Goal: Navigation & Orientation: Find specific page/section

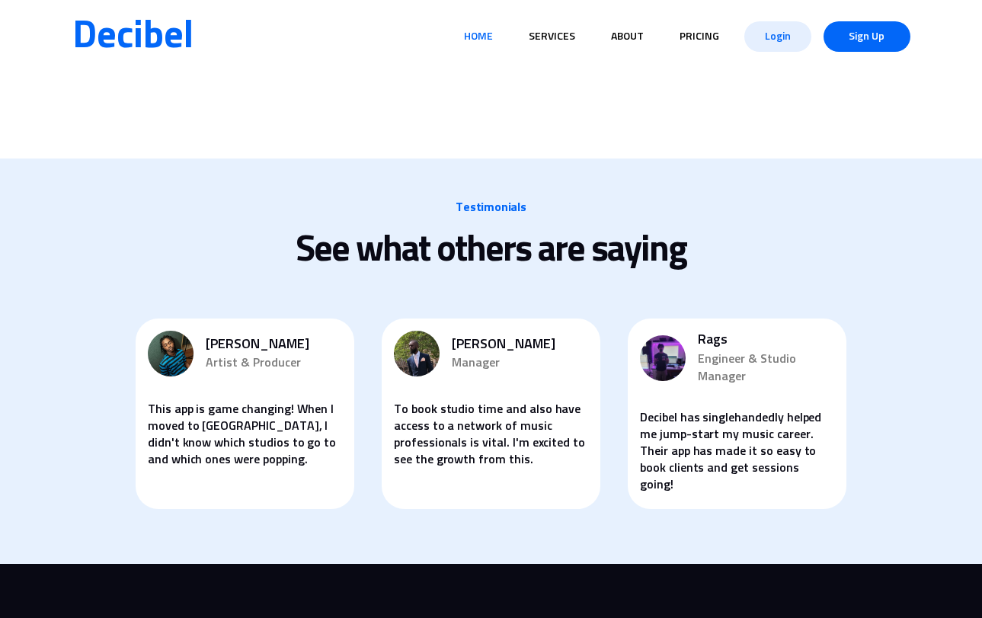
scroll to position [4258, 0]
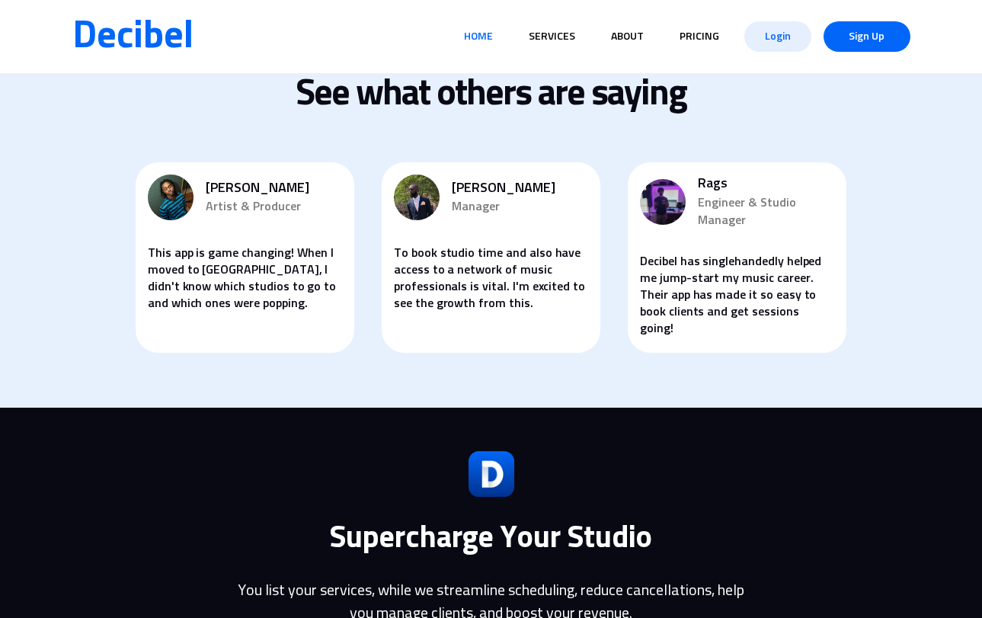
click at [655, 206] on img at bounding box center [663, 202] width 46 height 46
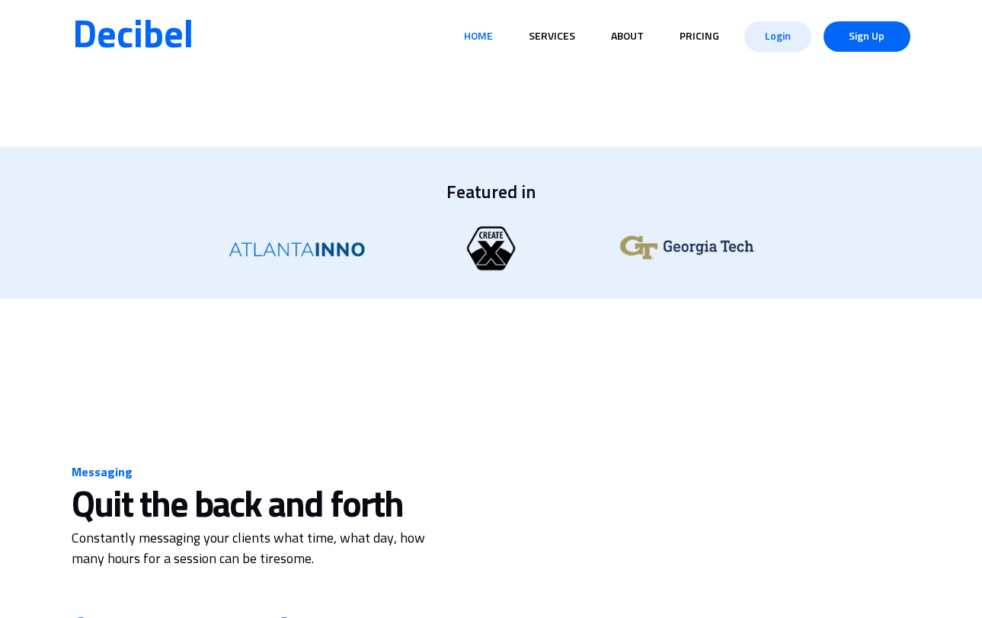
scroll to position [0, 0]
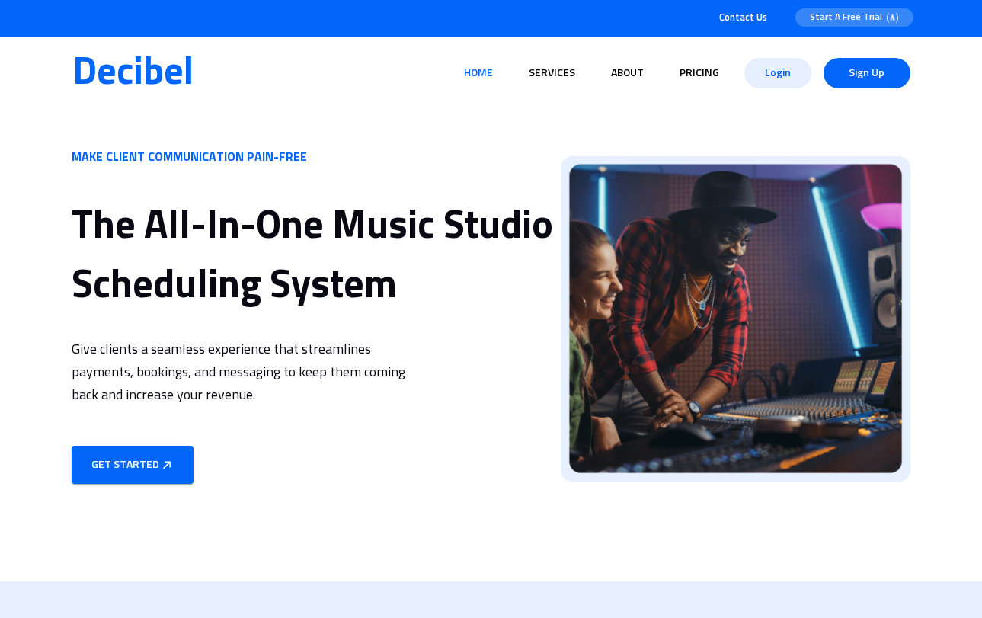
click at [566, 67] on link "Services" at bounding box center [552, 73] width 59 height 29
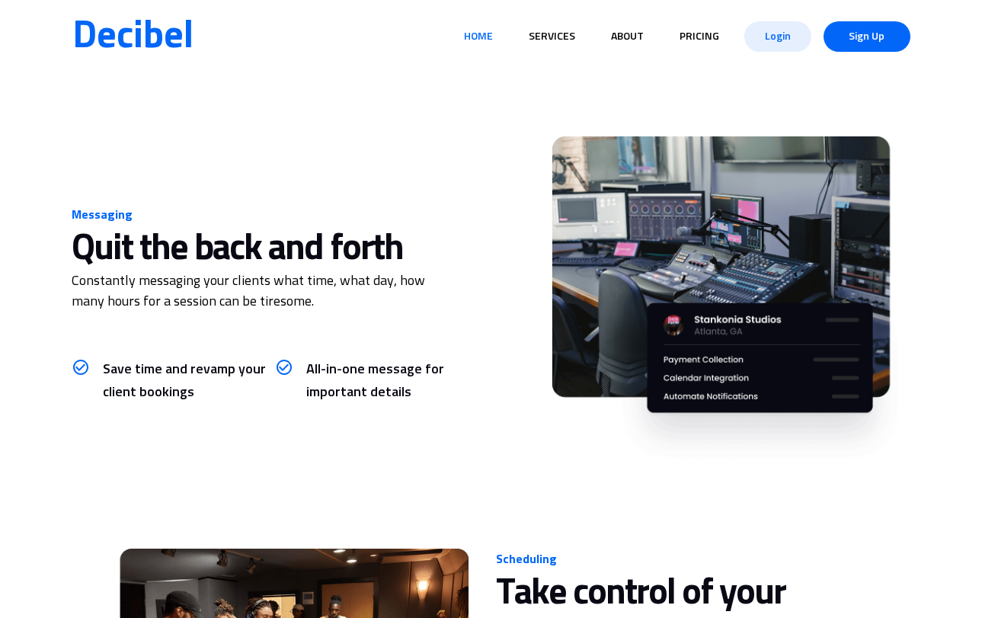
scroll to position [734, 0]
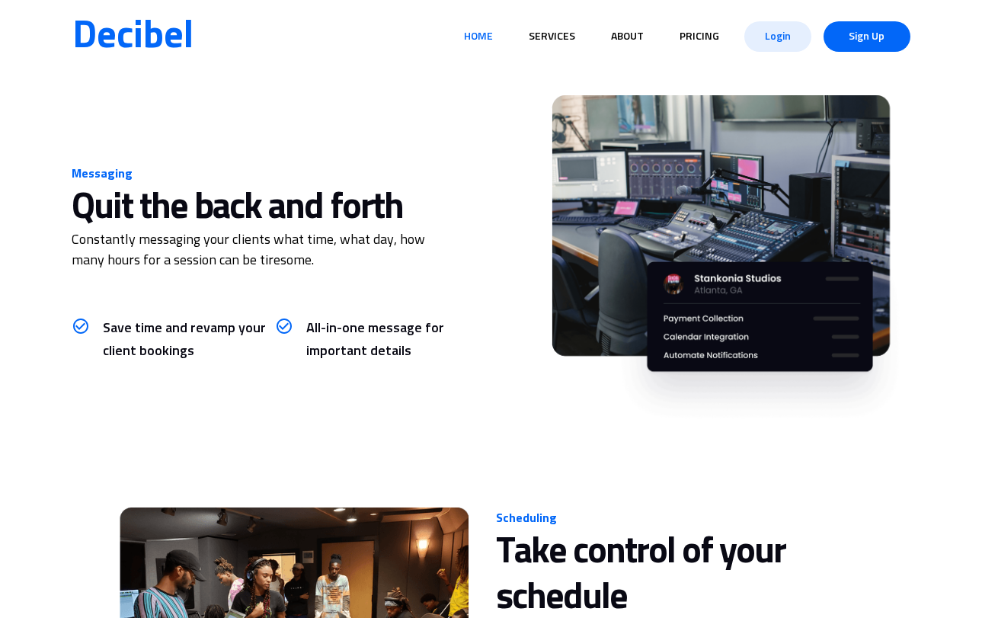
click at [623, 40] on link "About" at bounding box center [627, 36] width 45 height 29
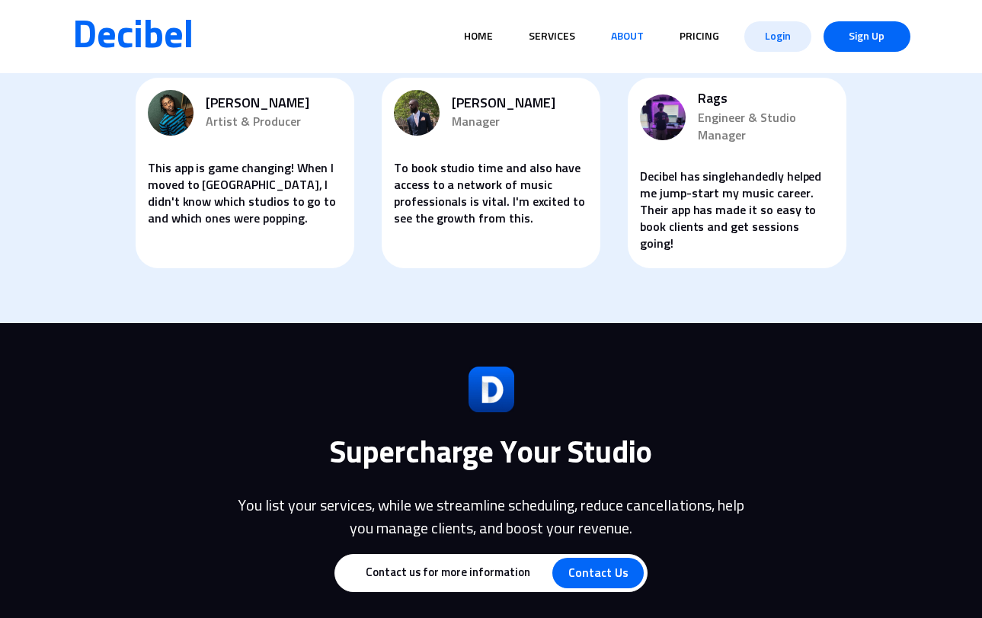
scroll to position [1306, 0]
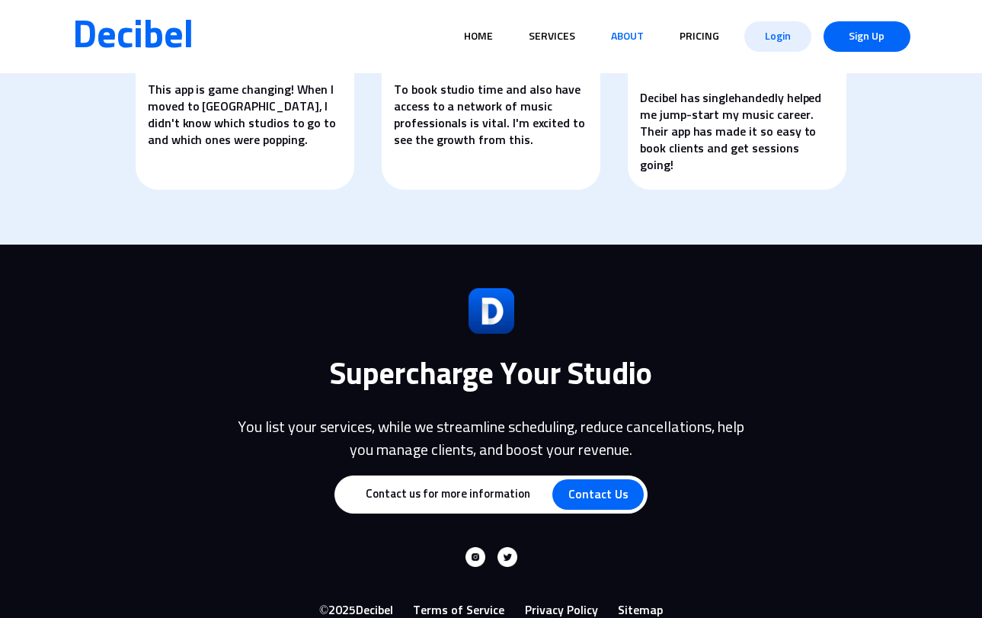
click at [692, 29] on link "Pricing" at bounding box center [699, 36] width 52 height 29
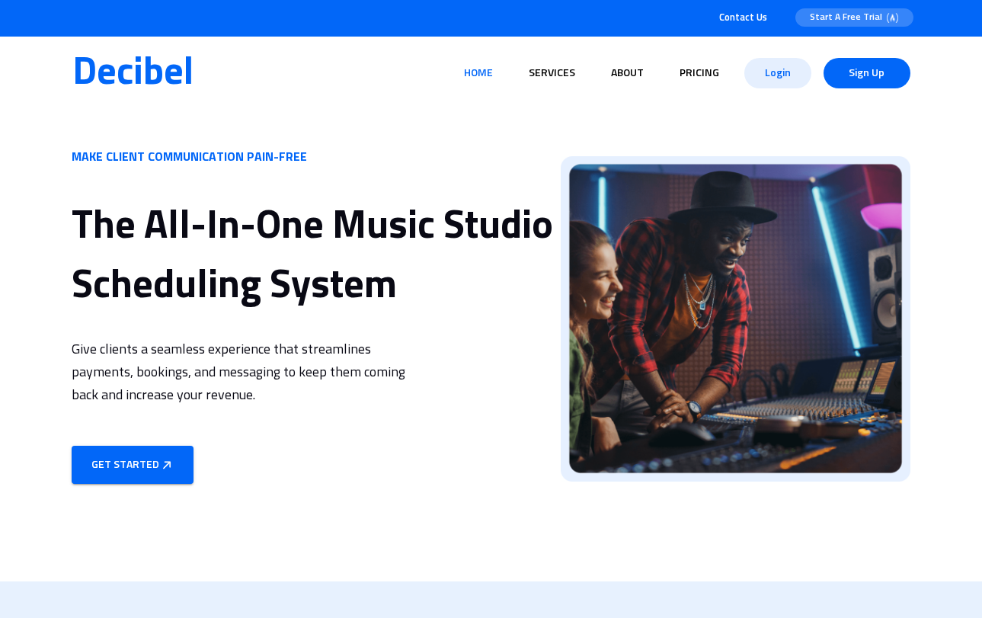
click at [179, 77] on link "Decibel" at bounding box center [132, 73] width 121 height 37
click at [737, 24] on span "Contact Us" at bounding box center [743, 18] width 48 height 12
